Goal: Transaction & Acquisition: Purchase product/service

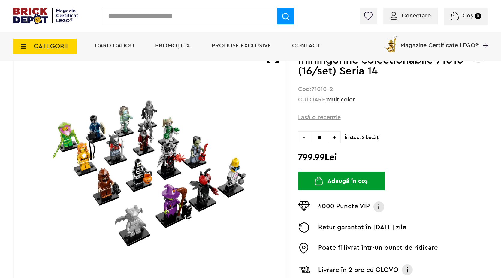
scroll to position [60, 0]
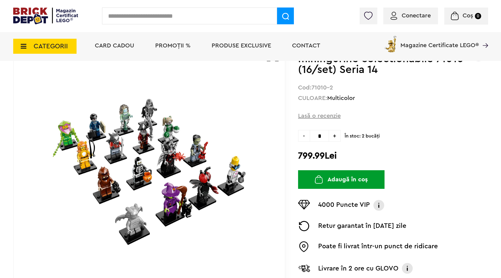
click at [335, 137] on span "+" at bounding box center [335, 136] width 12 height 12
click at [306, 135] on span "-" at bounding box center [304, 136] width 12 height 12
type input "*"
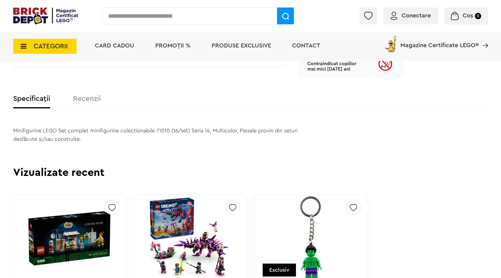
scroll to position [360, 0]
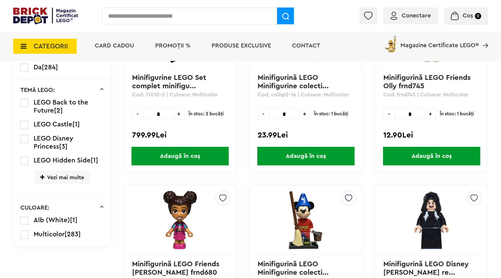
scroll to position [210, 0]
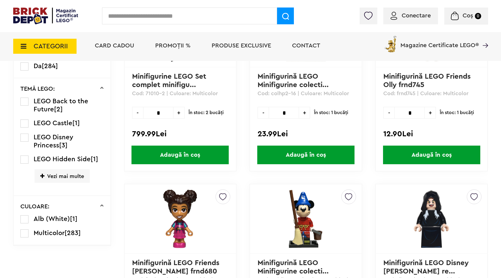
click at [69, 176] on span "Vezi mai multe" at bounding box center [62, 176] width 55 height 14
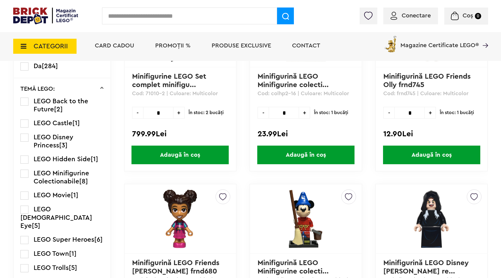
click at [28, 163] on label at bounding box center [24, 159] width 8 height 8
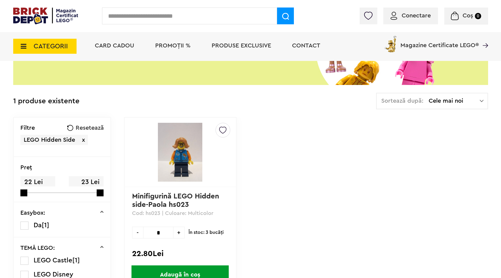
scroll to position [135, 0]
